Goal: Contribute content: Add original content to the website for others to see

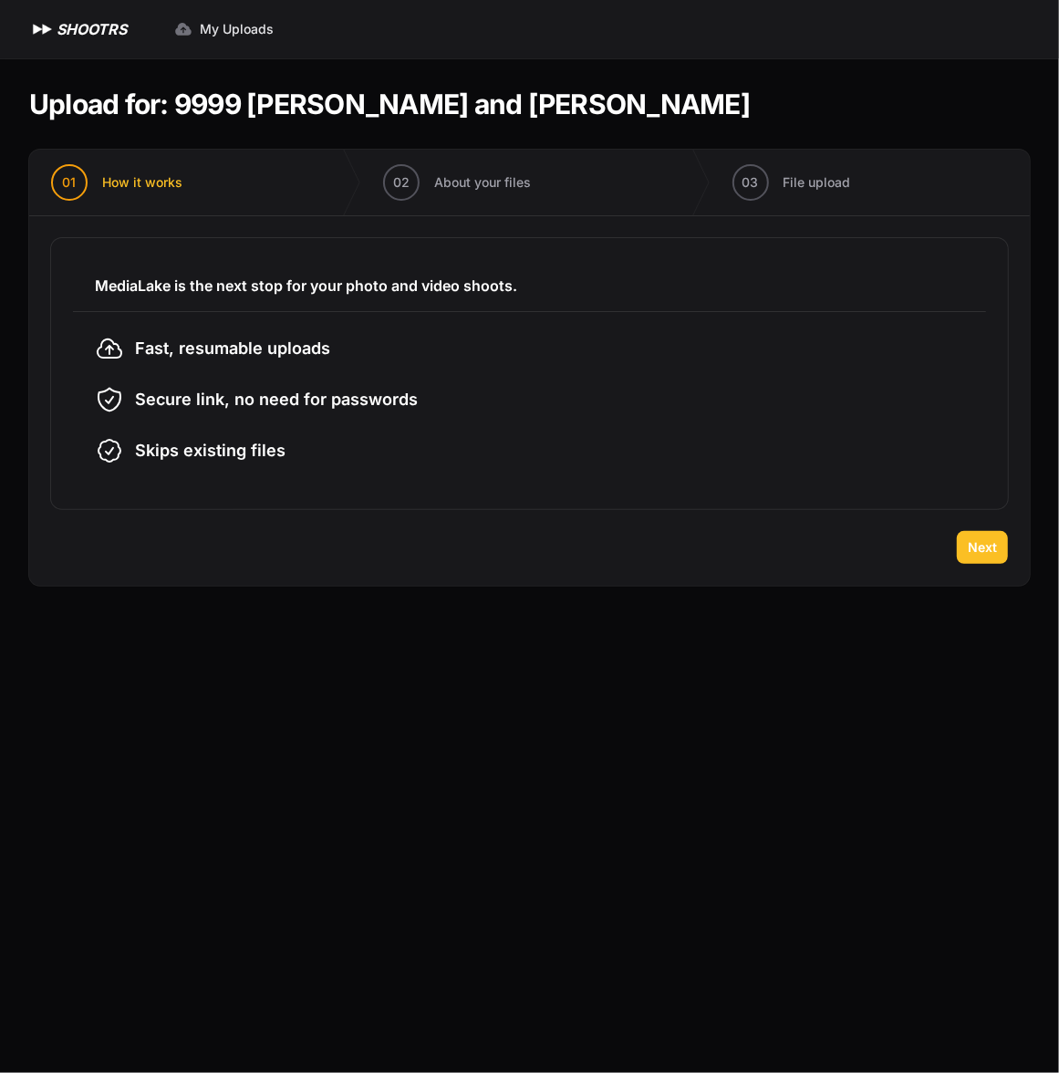
click at [971, 550] on span "Next" at bounding box center [982, 547] width 29 height 18
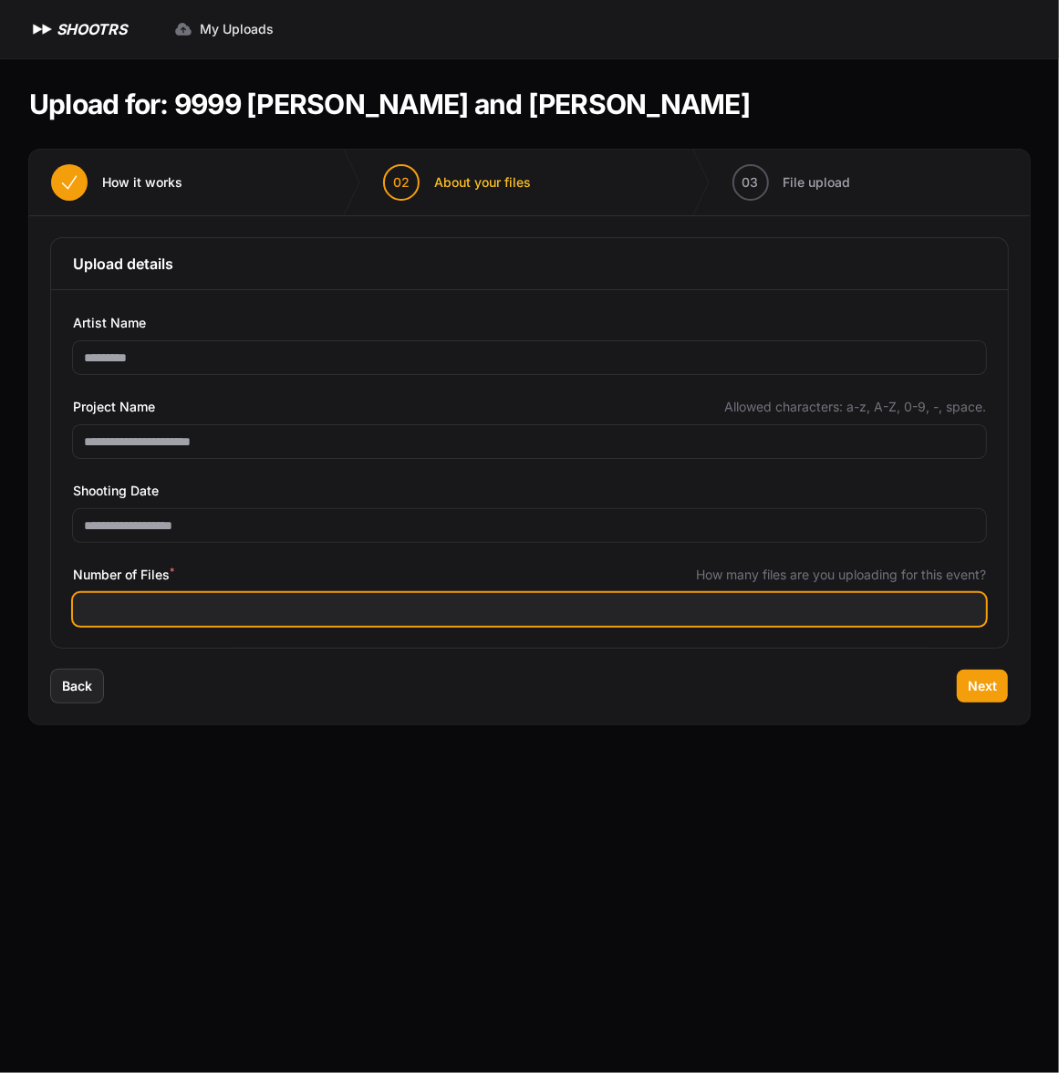
click at [251, 613] on input "Number of Files *" at bounding box center [529, 609] width 913 height 33
type input "***"
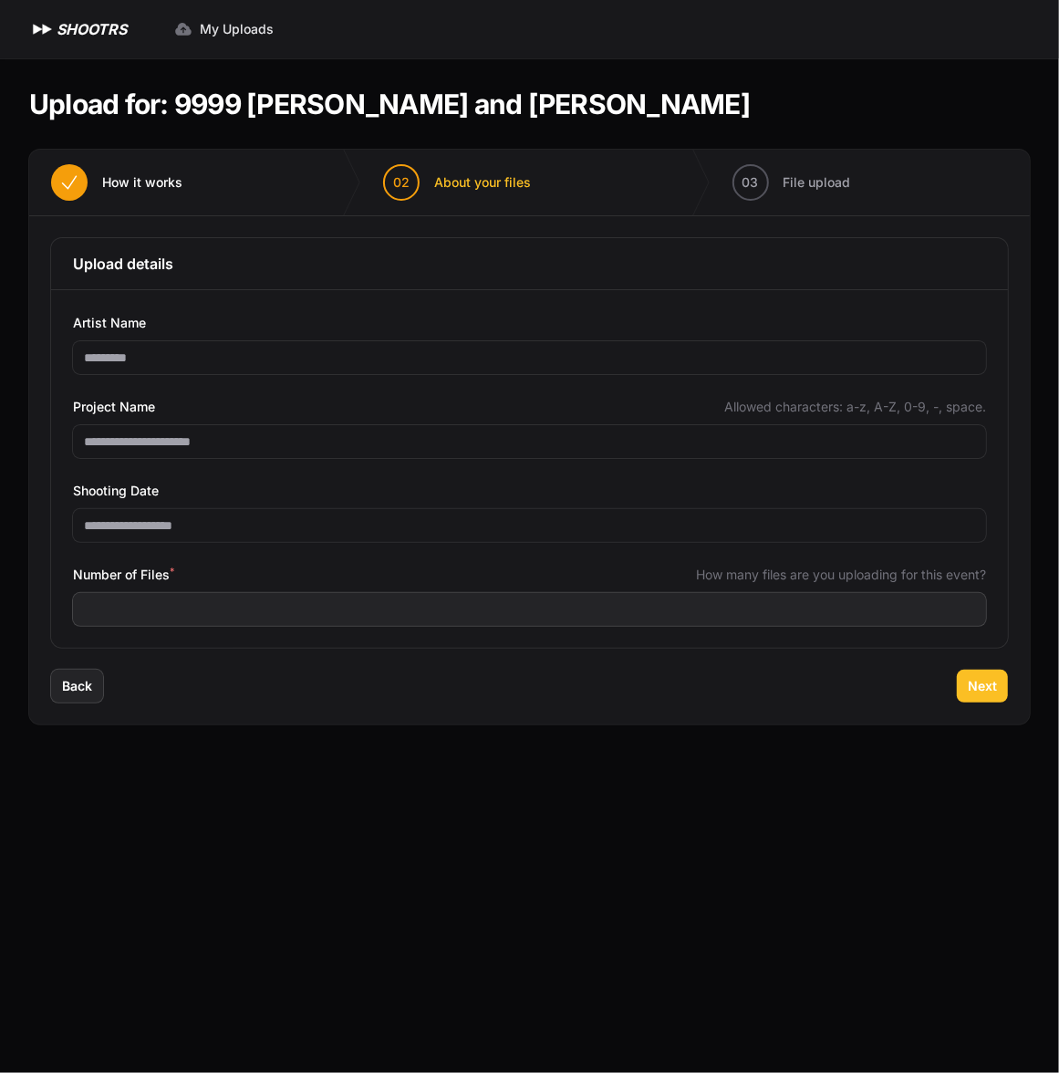
click at [964, 684] on button "Next" at bounding box center [982, 686] width 51 height 33
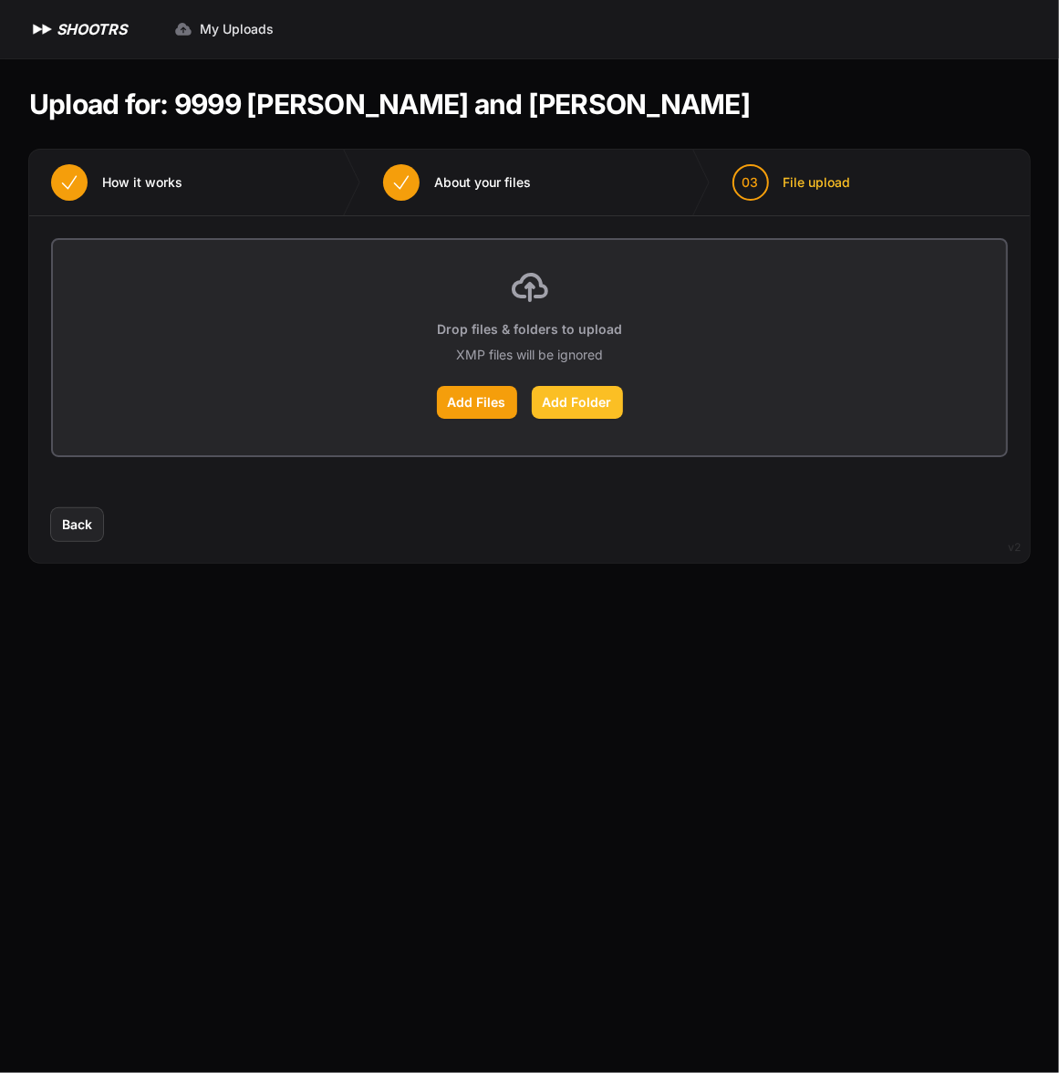
click at [548, 402] on label "Add Folder" at bounding box center [577, 402] width 91 height 33
click at [0, 0] on input "Add Folder" at bounding box center [0, 0] width 0 height 0
